Goal: Transaction & Acquisition: Book appointment/travel/reservation

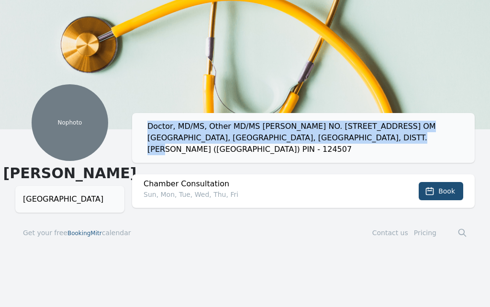
drag, startPoint x: 157, startPoint y: 126, endPoint x: 370, endPoint y: 140, distance: 213.0
click at [370, 140] on div "Doctor, MD/MS, Other MD/MS [PERSON_NAME] NO. [STREET_ADDRESS] OM [GEOGRAPHIC_DA…" at bounding box center [307, 138] width 320 height 34
copy div "Doctor, MD/MS, Other MD/MS [PERSON_NAME] NO. [STREET_ADDRESS] OM [GEOGRAPHIC_DA…"
click at [439, 182] on button "Book" at bounding box center [441, 191] width 45 height 18
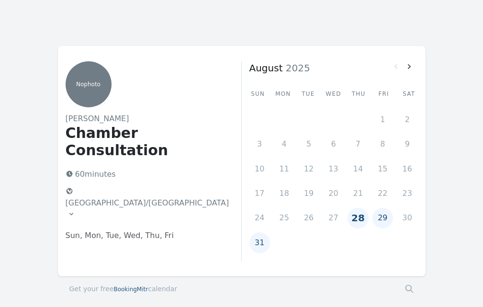
click at [380, 216] on button "29" at bounding box center [382, 218] width 21 height 21
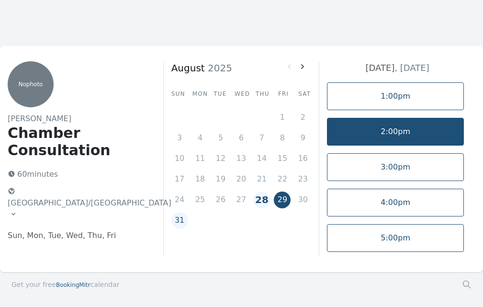
click at [386, 136] on link "2:00pm" at bounding box center [395, 132] width 137 height 28
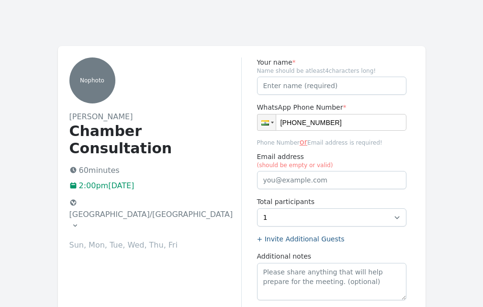
type input "[PHONE_NUMBER]"
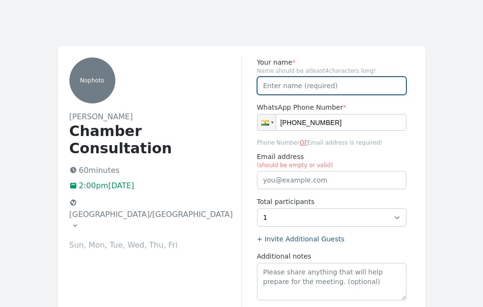
click at [295, 85] on input "Your name *" at bounding box center [331, 86] width 149 height 18
type input "[PERSON_NAME]"
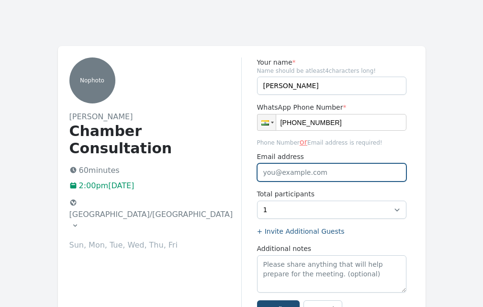
click at [297, 171] on input "Email address" at bounding box center [331, 172] width 149 height 18
type input "[EMAIL_ADDRESS][DOMAIN_NAME]"
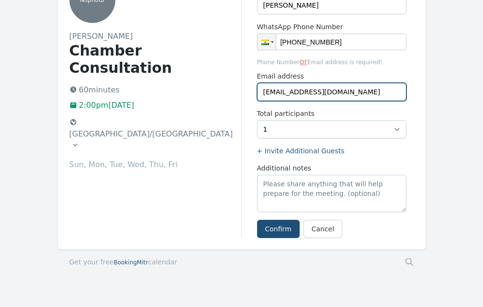
scroll to position [100, 0]
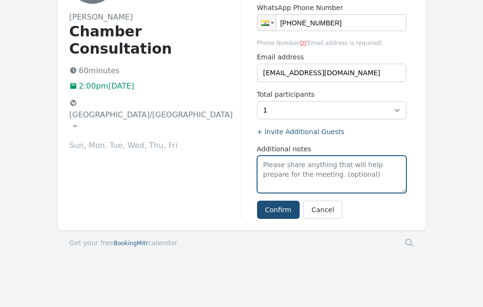
click at [300, 169] on textarea "Additional notes" at bounding box center [331, 174] width 149 height 37
click at [288, 167] on textarea "Additional notes" at bounding box center [331, 174] width 149 height 37
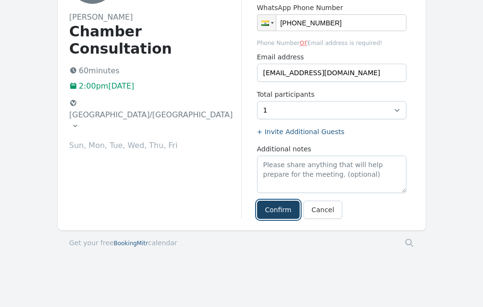
click at [277, 209] on button "Confirm" at bounding box center [278, 210] width 43 height 18
